Goal: Task Accomplishment & Management: Use online tool/utility

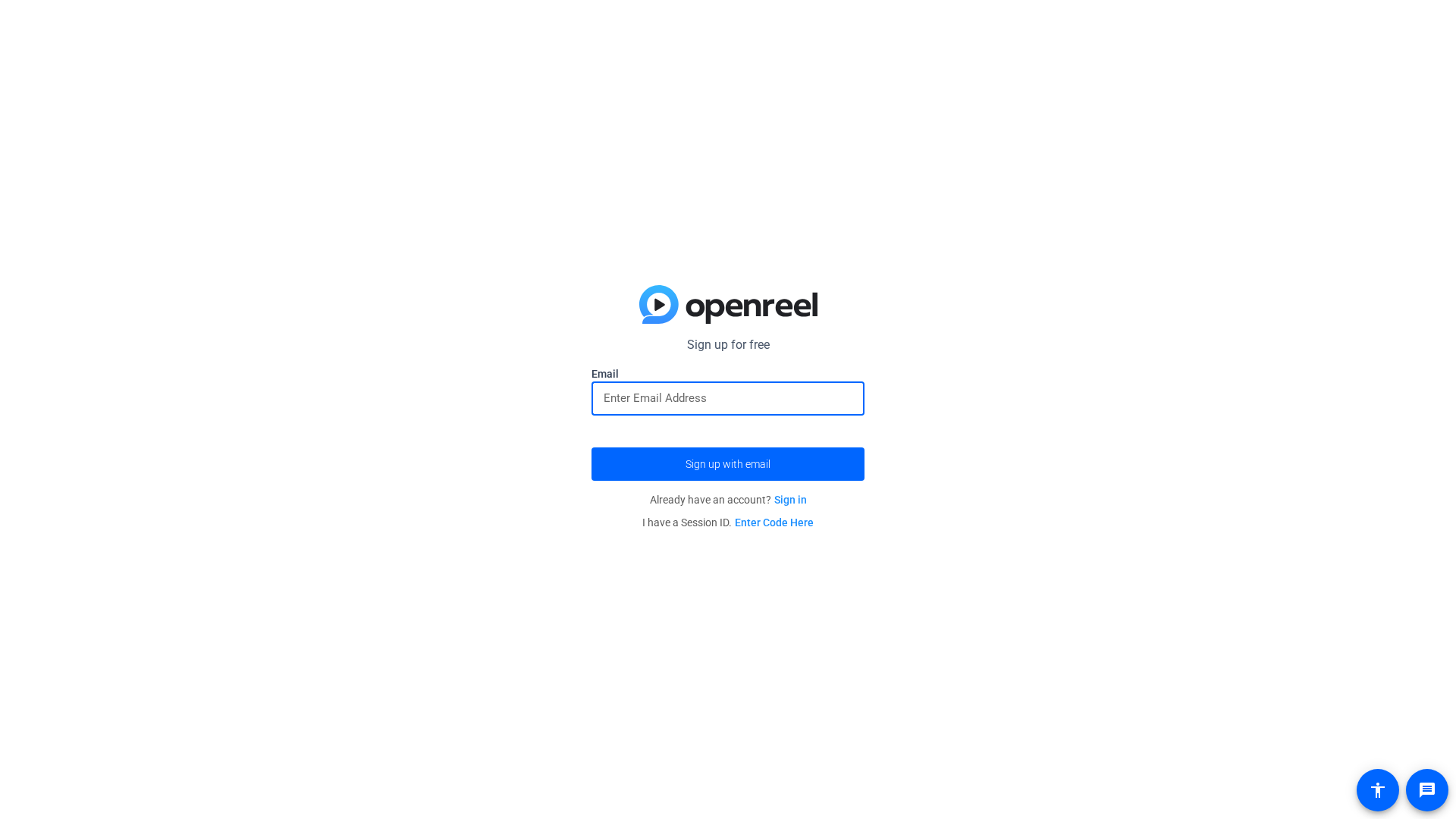
click at [695, 399] on input "email" at bounding box center [728, 397] width 249 height 18
type input "[EMAIL_ADDRESS][DOMAIN_NAME]"
click at [592, 447] on button "Sign up with email" at bounding box center [728, 464] width 273 height 33
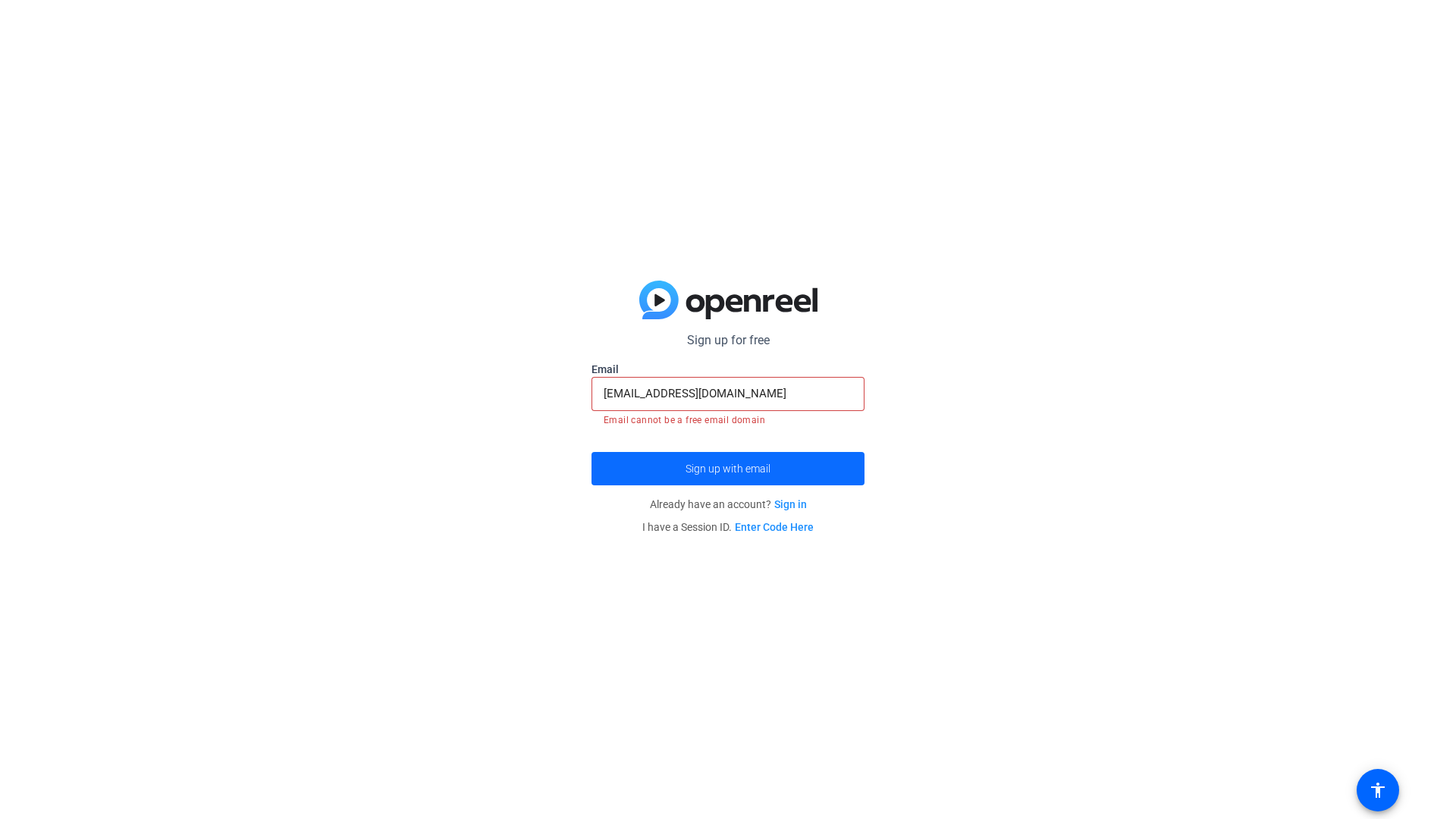
click at [711, 475] on span "submit" at bounding box center [728, 468] width 273 height 37
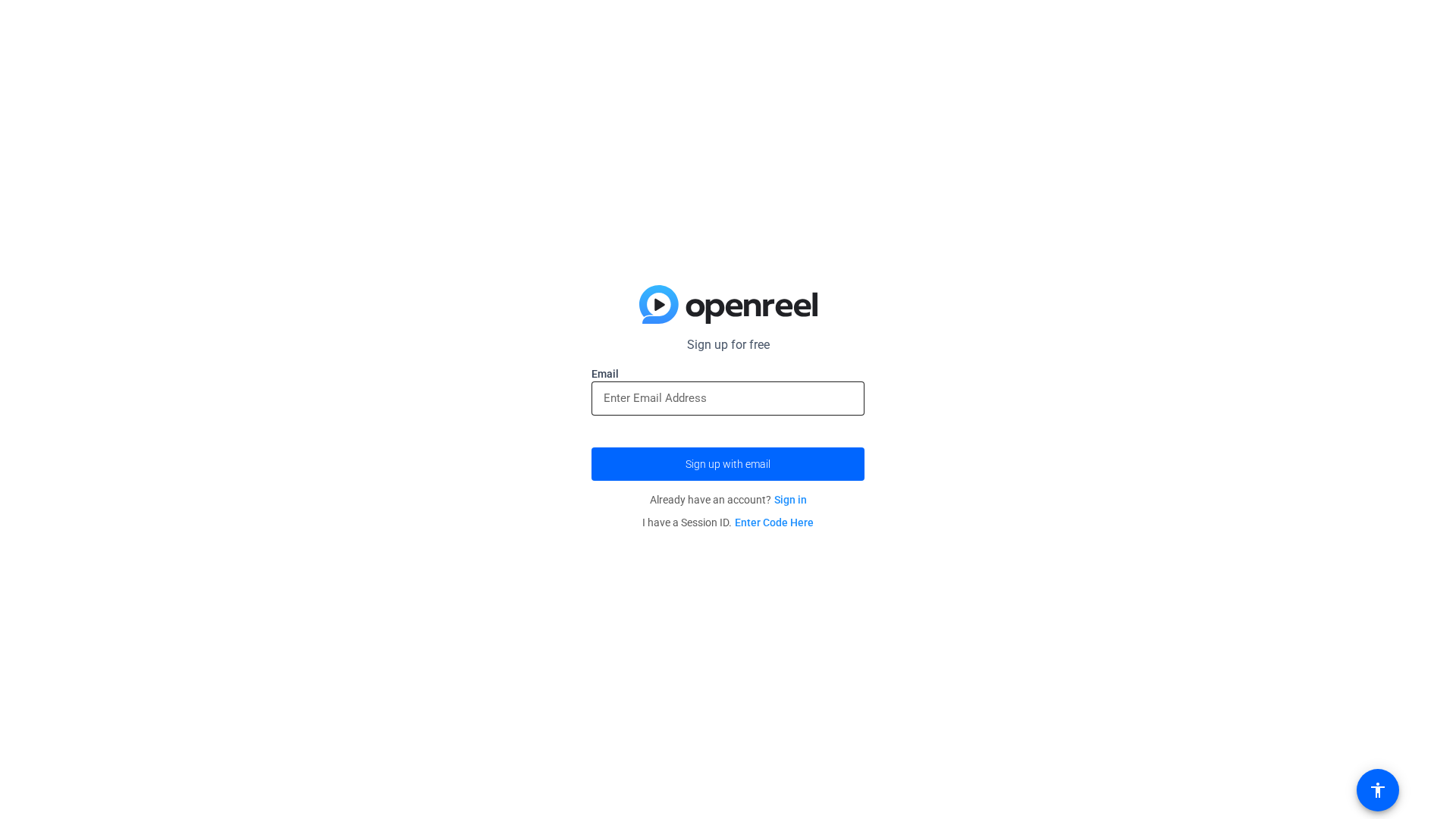
click at [743, 391] on input "email" at bounding box center [728, 397] width 249 height 18
type input "[EMAIL_ADDRESS][DOMAIN_NAME]"
click at [592, 447] on button "Sign up with email" at bounding box center [728, 464] width 273 height 33
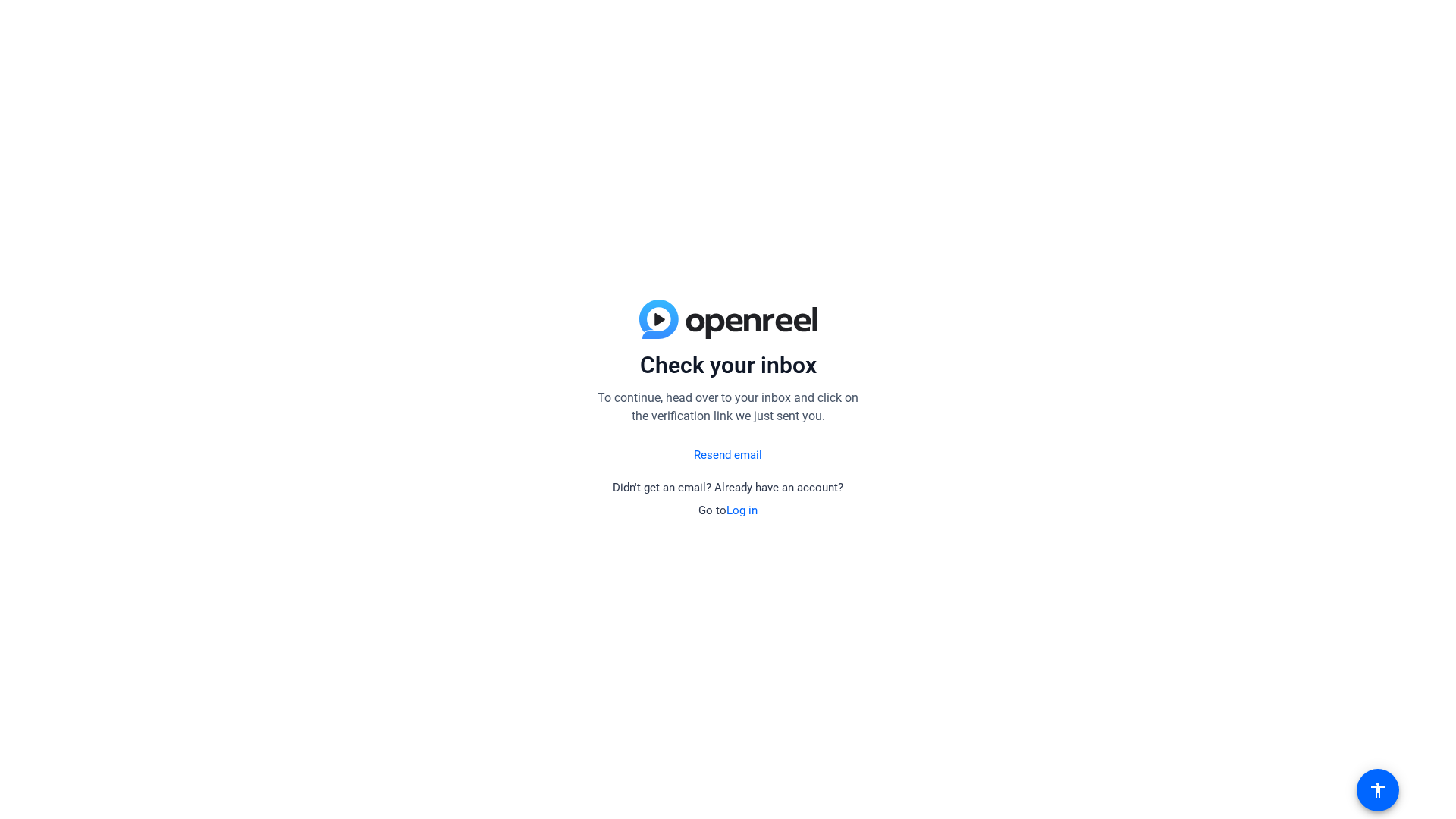
click at [742, 510] on link "Log in" at bounding box center [742, 510] width 31 height 14
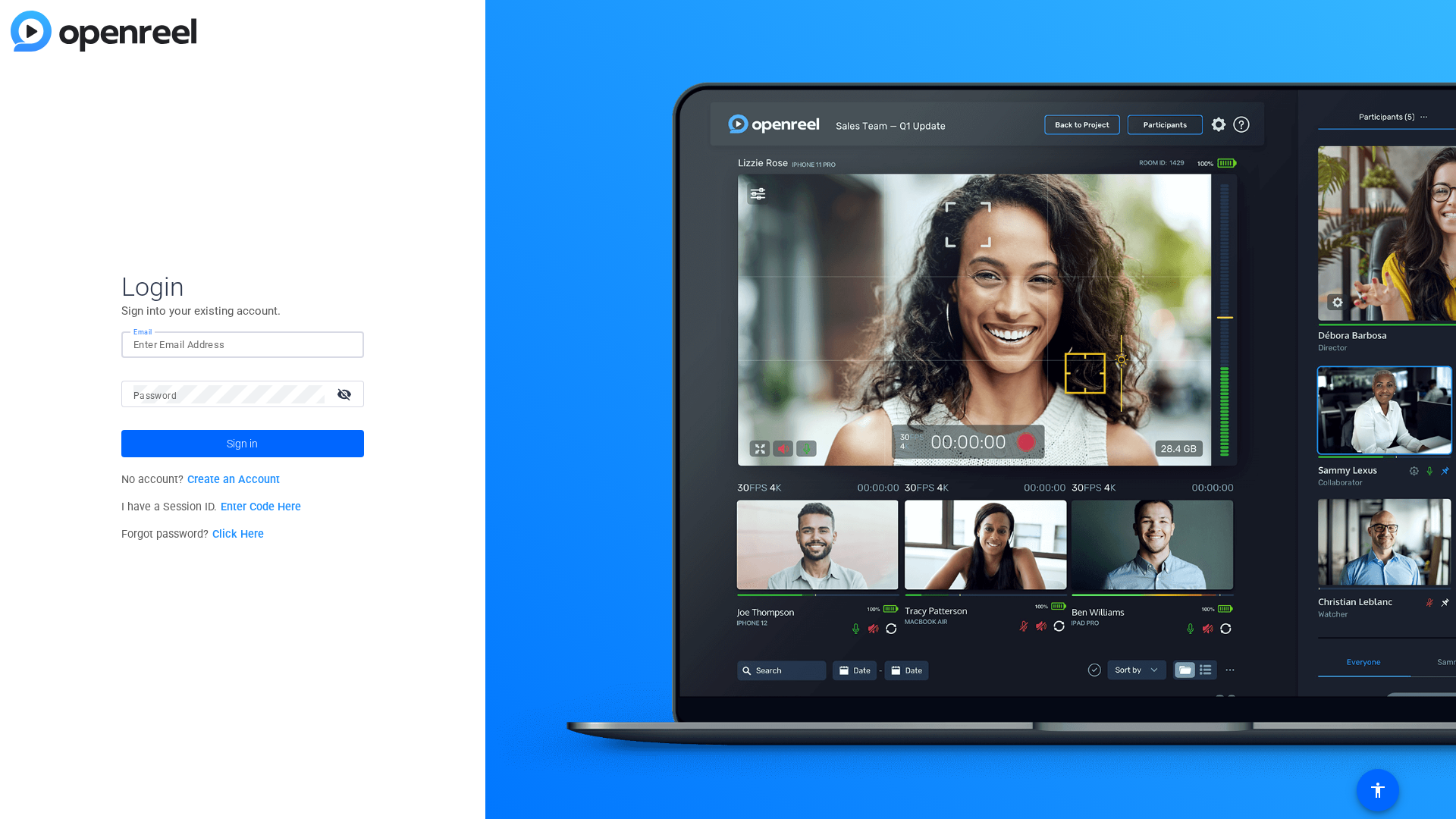
click at [251, 344] on input "Email" at bounding box center [243, 344] width 218 height 18
type input "lawrencejn@vcu.edu"
click at [121, 430] on button "Sign in" at bounding box center [242, 443] width 243 height 27
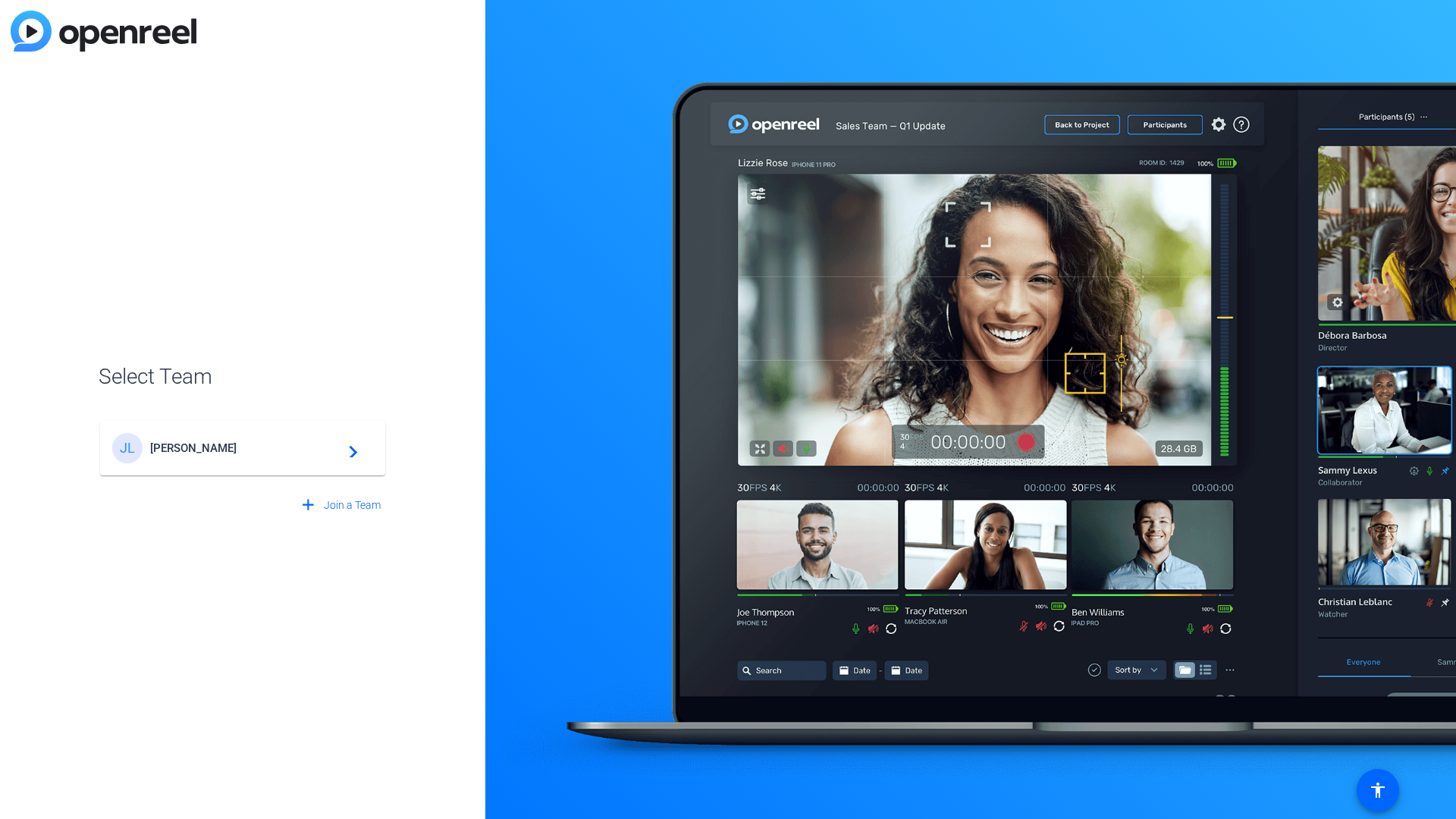
click at [290, 366] on span "Select Team" at bounding box center [243, 376] width 288 height 32
click at [313, 462] on mat-card-content "JL Justin Lawrence navigate_next" at bounding box center [242, 448] width 285 height 55
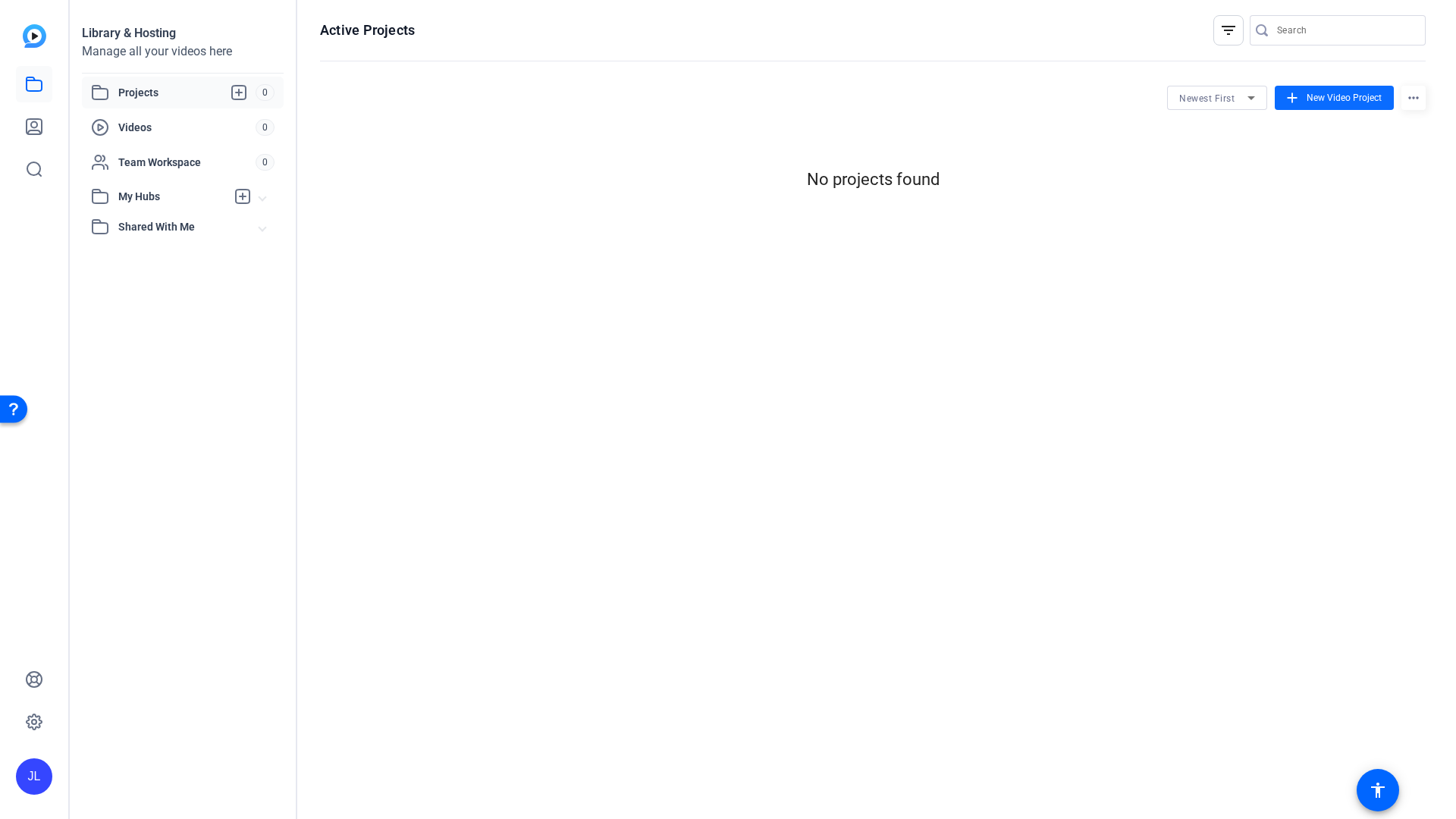
click at [1351, 96] on span "New Video Project" at bounding box center [1344, 98] width 75 height 14
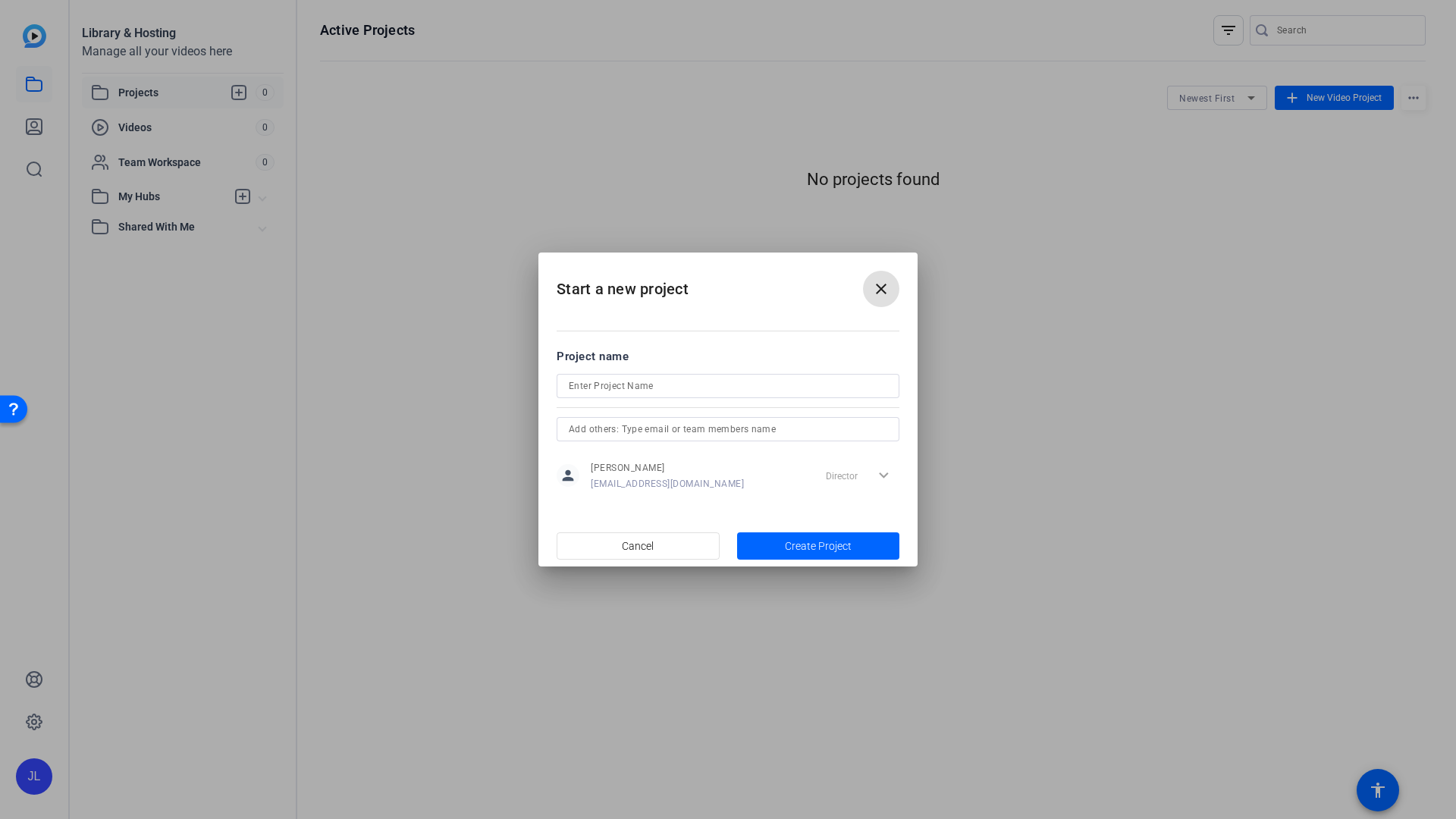
click at [656, 384] on input at bounding box center [728, 385] width 319 height 18
type input "Module 1"
click at [829, 539] on span "Create Project" at bounding box center [818, 546] width 66 height 16
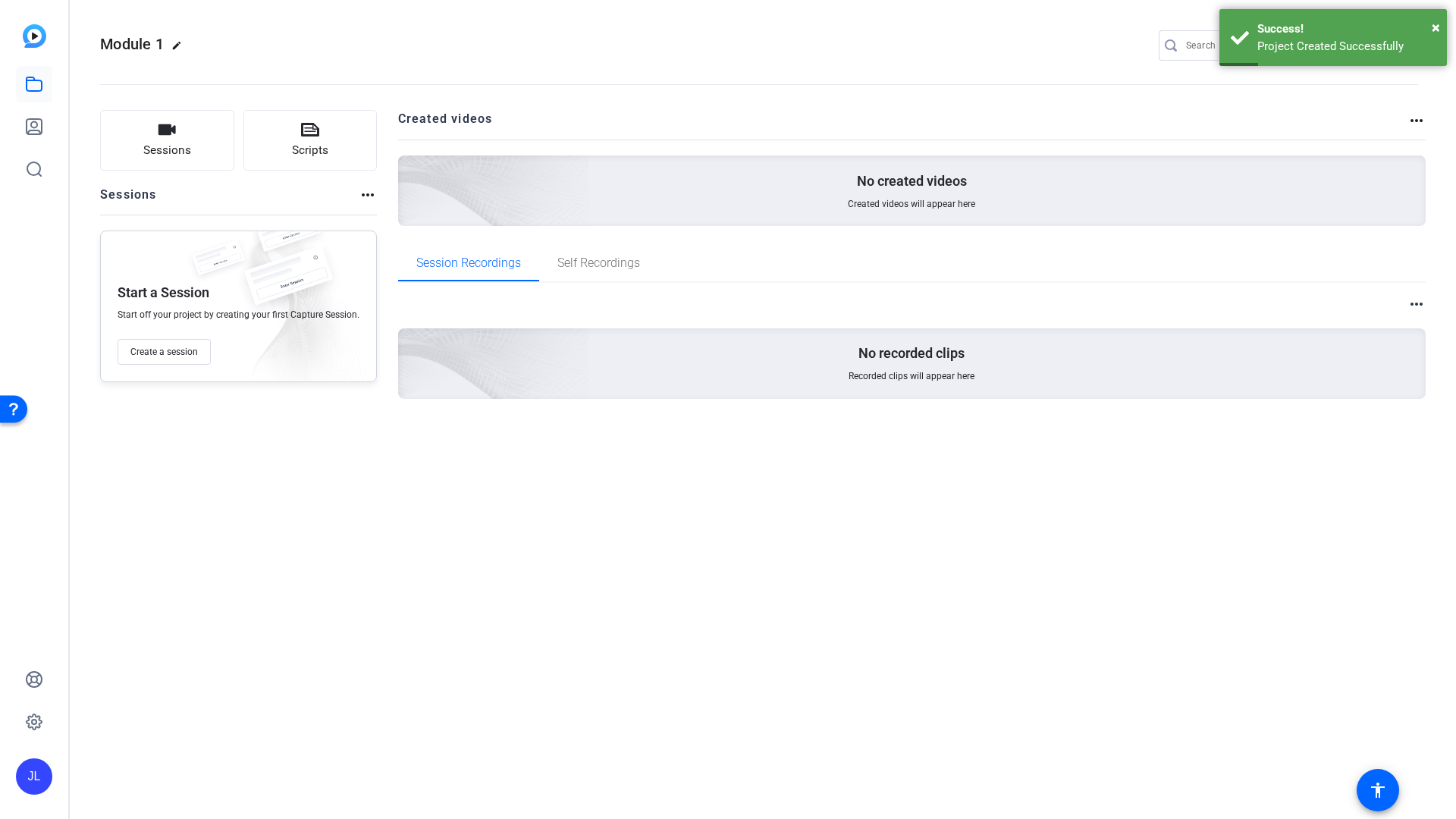
click at [916, 188] on p "No created videos" at bounding box center [911, 181] width 110 height 18
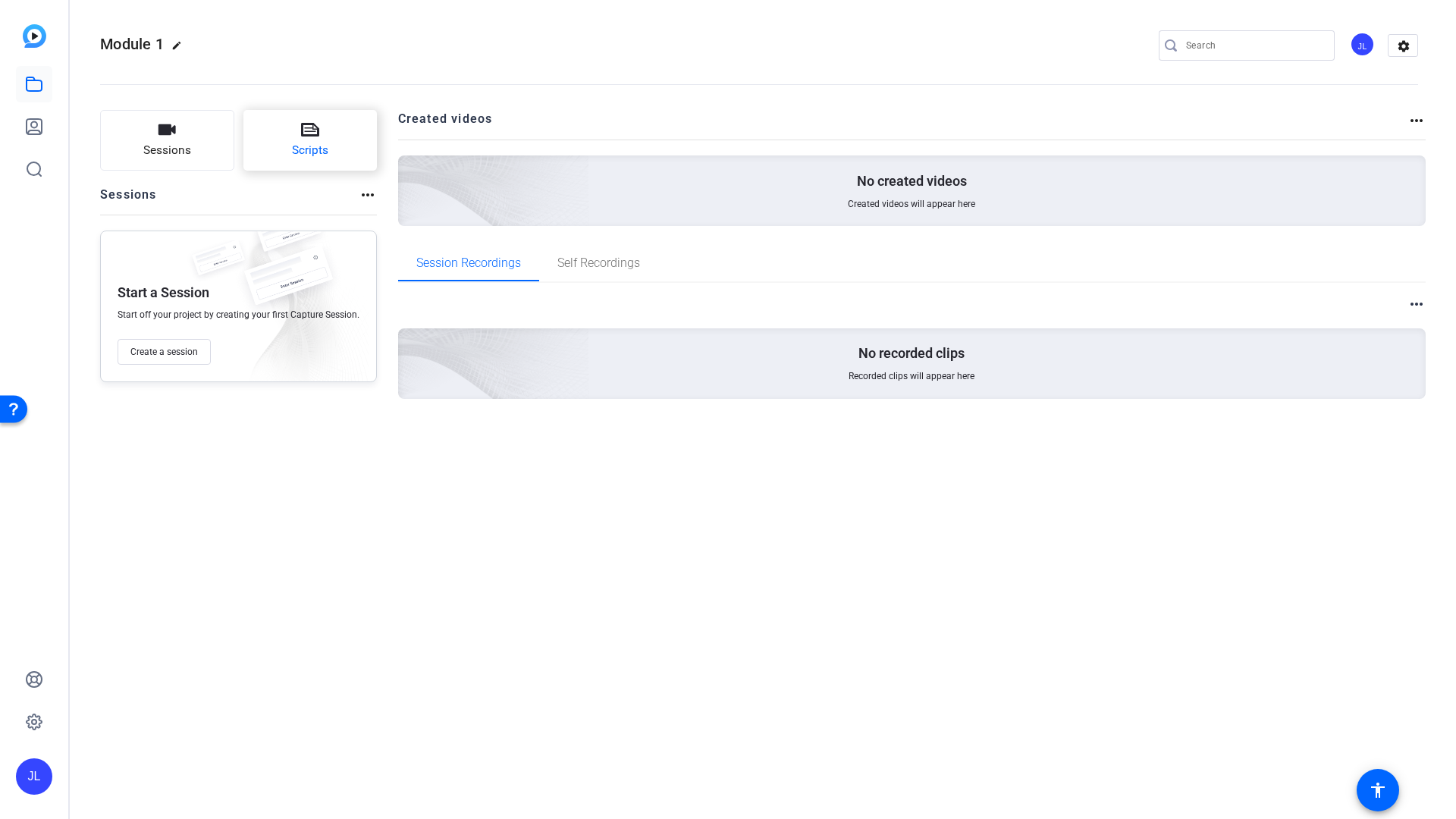
click at [278, 131] on button "Scripts" at bounding box center [310, 140] width 134 height 61
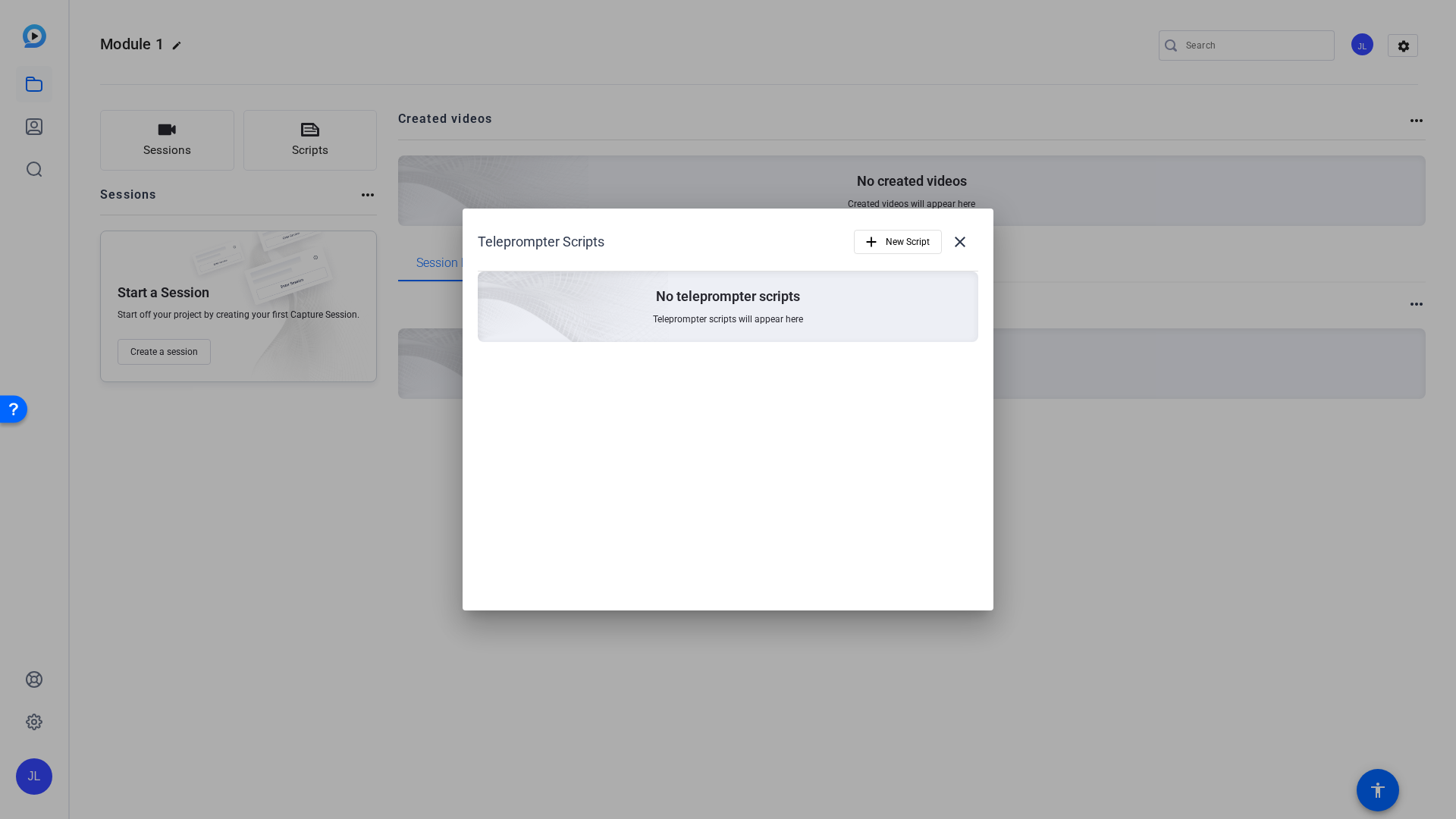
click at [684, 278] on div "No teleprompter scripts Teleprompter scripts will appear here" at bounding box center [727, 306] width 500 height 71
click at [970, 240] on span at bounding box center [960, 241] width 37 height 37
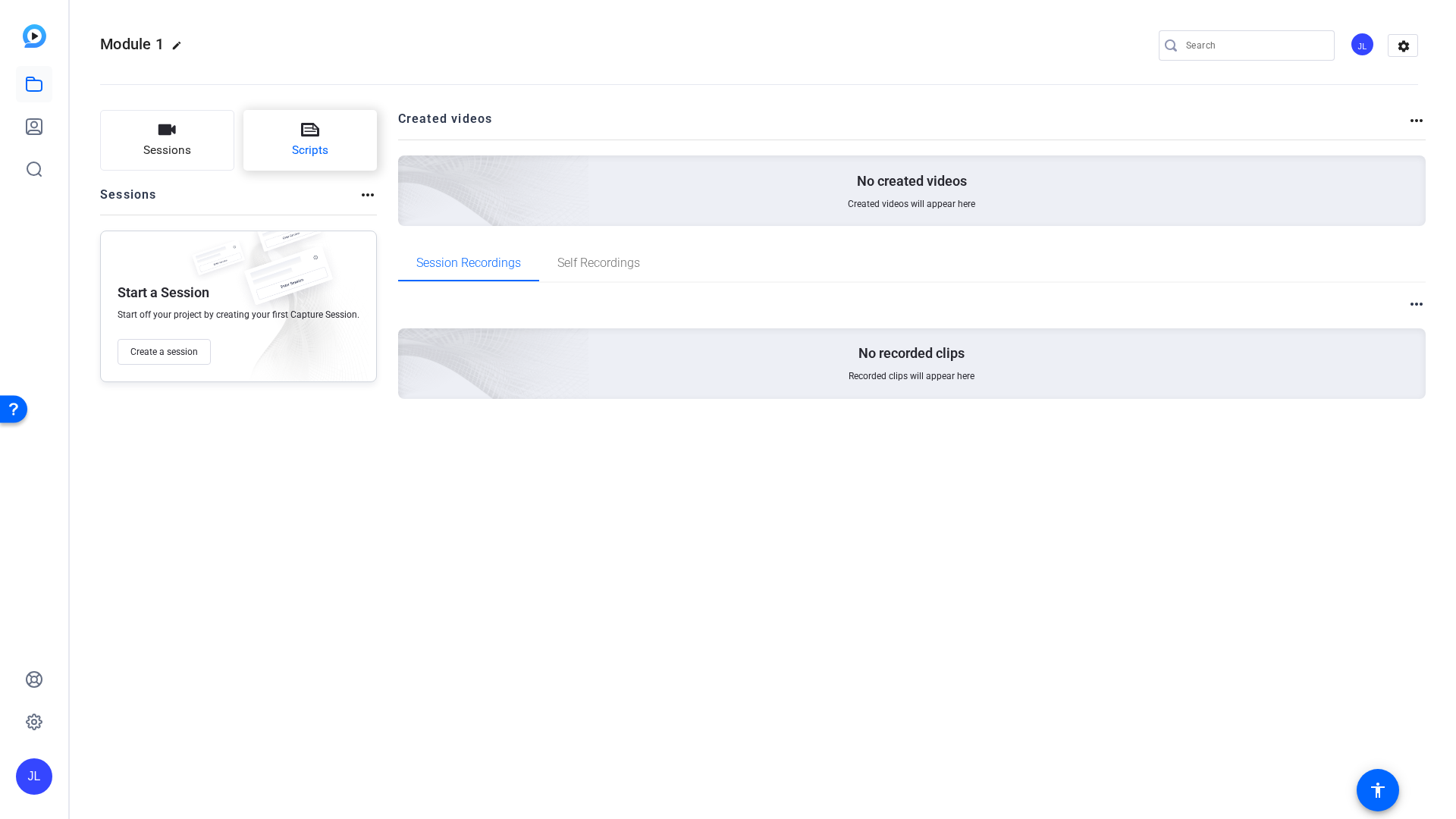
click at [294, 146] on span "Scripts" at bounding box center [309, 150] width 37 height 17
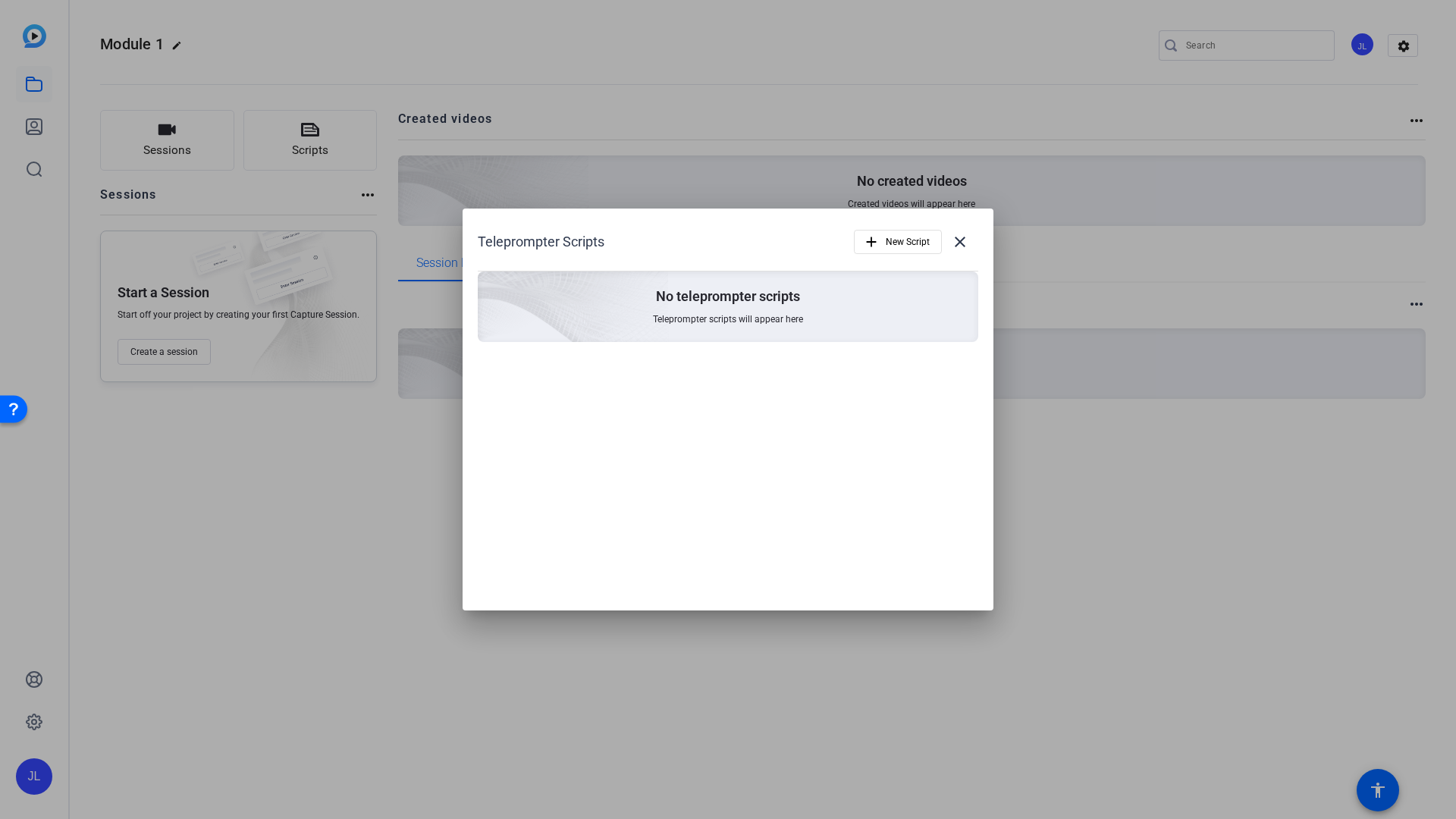
click at [674, 320] on span "Teleprompter scripts will appear here" at bounding box center [728, 319] width 150 height 12
click at [874, 246] on mat-icon "add" at bounding box center [871, 242] width 17 height 17
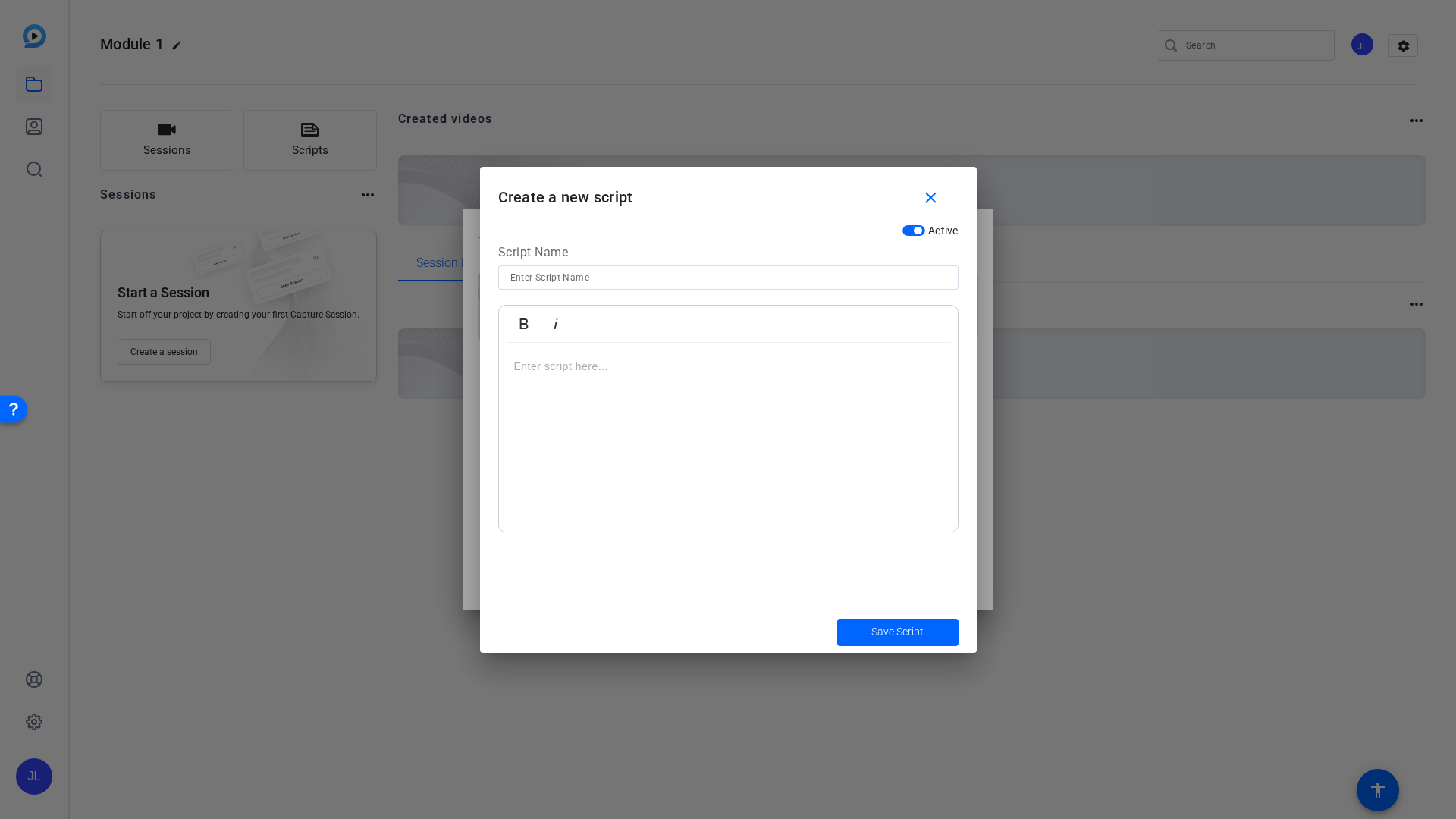
drag, startPoint x: 574, startPoint y: 374, endPoint x: 579, endPoint y: 292, distance: 82.2
click at [574, 373] on p at bounding box center [728, 366] width 429 height 17
click at [936, 182] on span "button" at bounding box center [933, 199] width 49 height 37
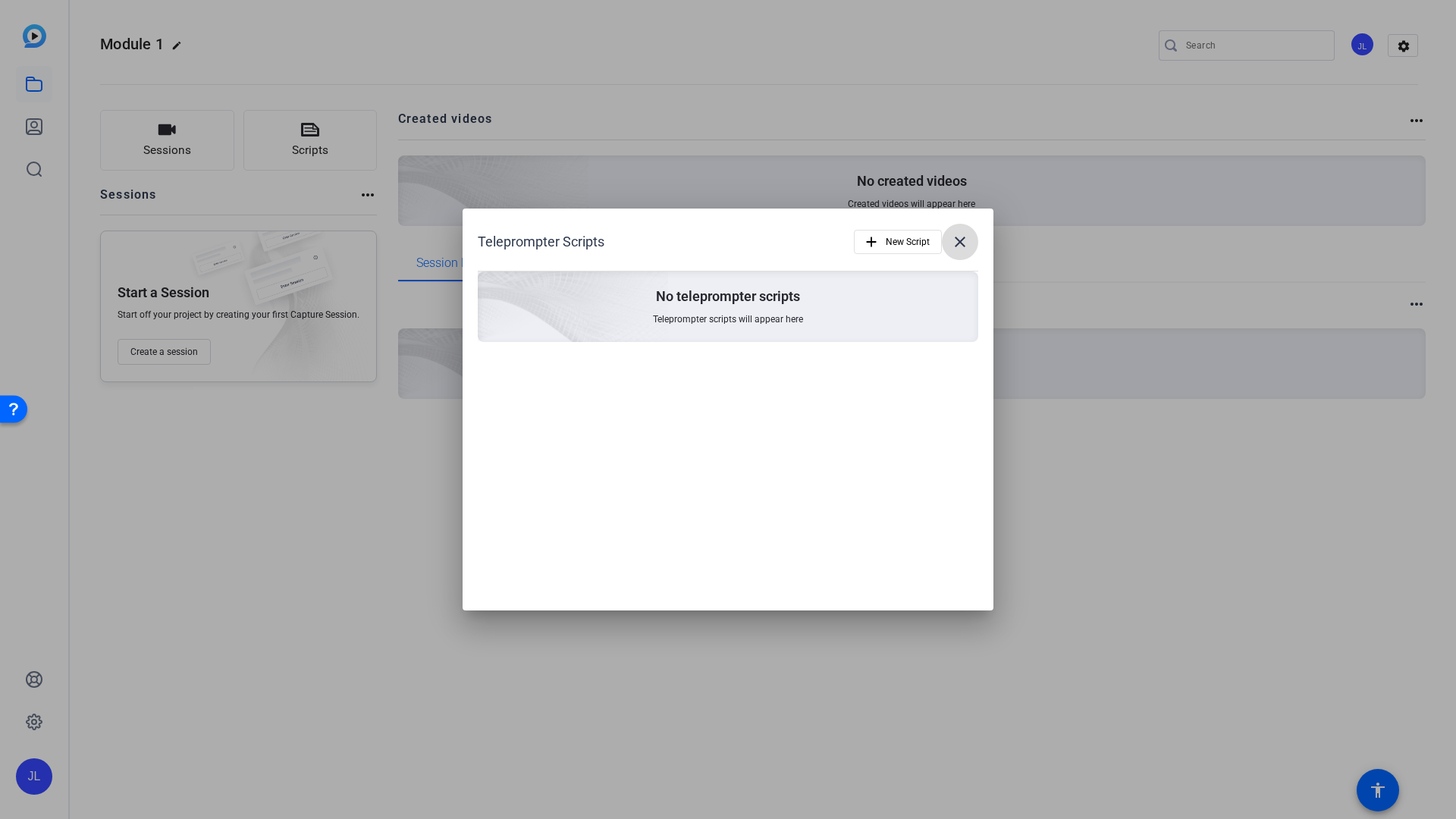
click at [963, 245] on mat-icon "close" at bounding box center [959, 241] width 18 height 18
